Goal: Task Accomplishment & Management: Use online tool/utility

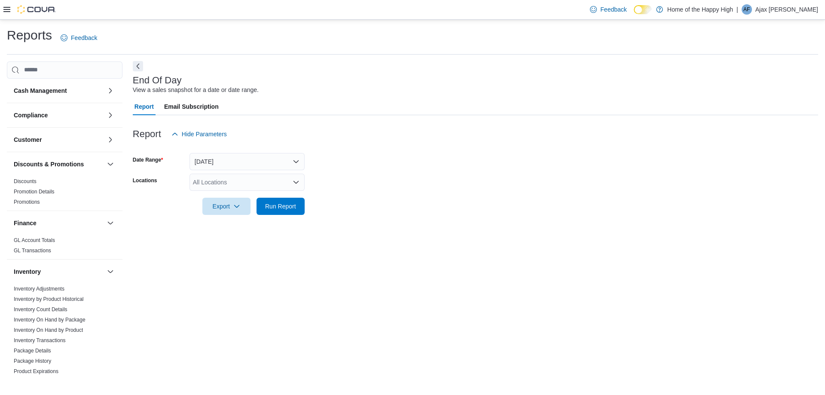
click at [137, 65] on button "Next" at bounding box center [138, 66] width 10 height 10
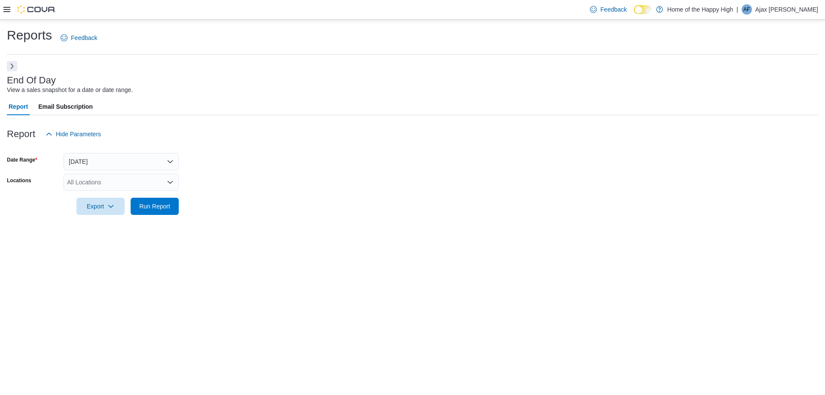
click at [11, 67] on button "Next" at bounding box center [12, 66] width 10 height 10
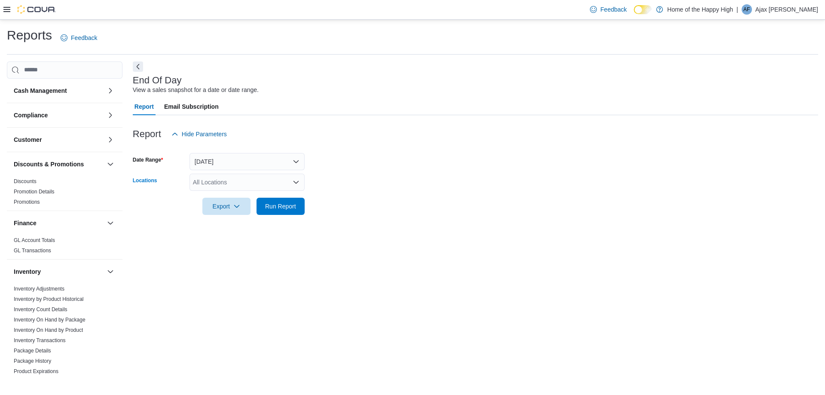
click at [215, 183] on div "All Locations" at bounding box center [247, 182] width 115 height 17
type input "****"
click at [243, 194] on span "[GEOGRAPHIC_DATA] - [GEOGRAPHIC_DATA] - Fire & Flower" at bounding box center [311, 197] width 172 height 9
click at [158, 209] on div "Export Run Report" at bounding box center [219, 206] width 172 height 17
click at [294, 206] on span "Run Report" at bounding box center [280, 206] width 31 height 9
